Goal: Information Seeking & Learning: Compare options

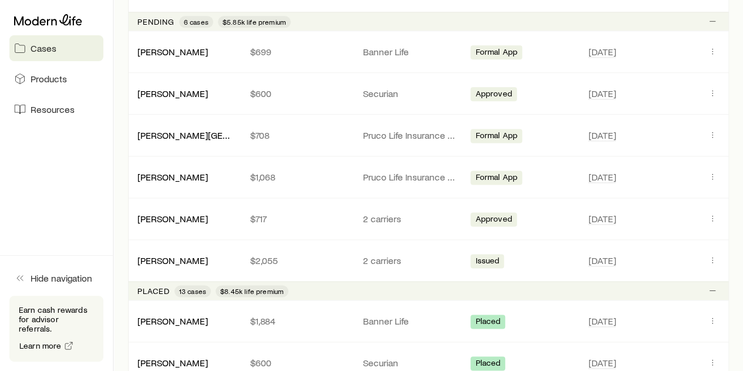
scroll to position [881, 0]
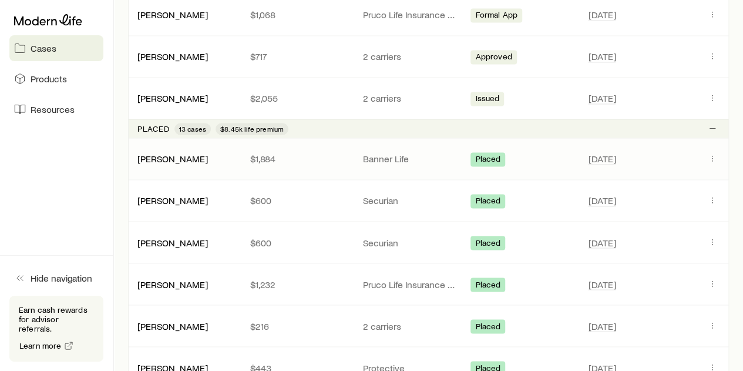
click at [489, 154] on span "Placed" at bounding box center [487, 160] width 25 height 12
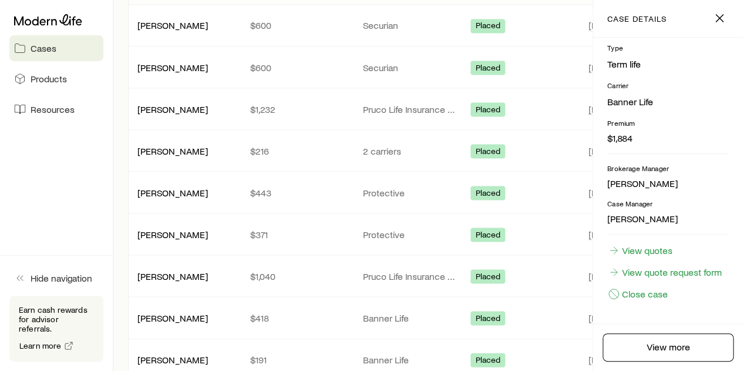
scroll to position [1057, 0]
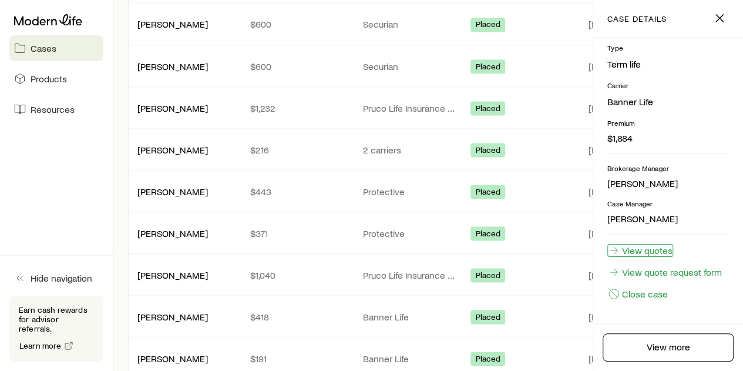
click at [663, 244] on link "View quotes" at bounding box center [640, 250] width 66 height 13
